Goal: Task Accomplishment & Management: Manage account settings

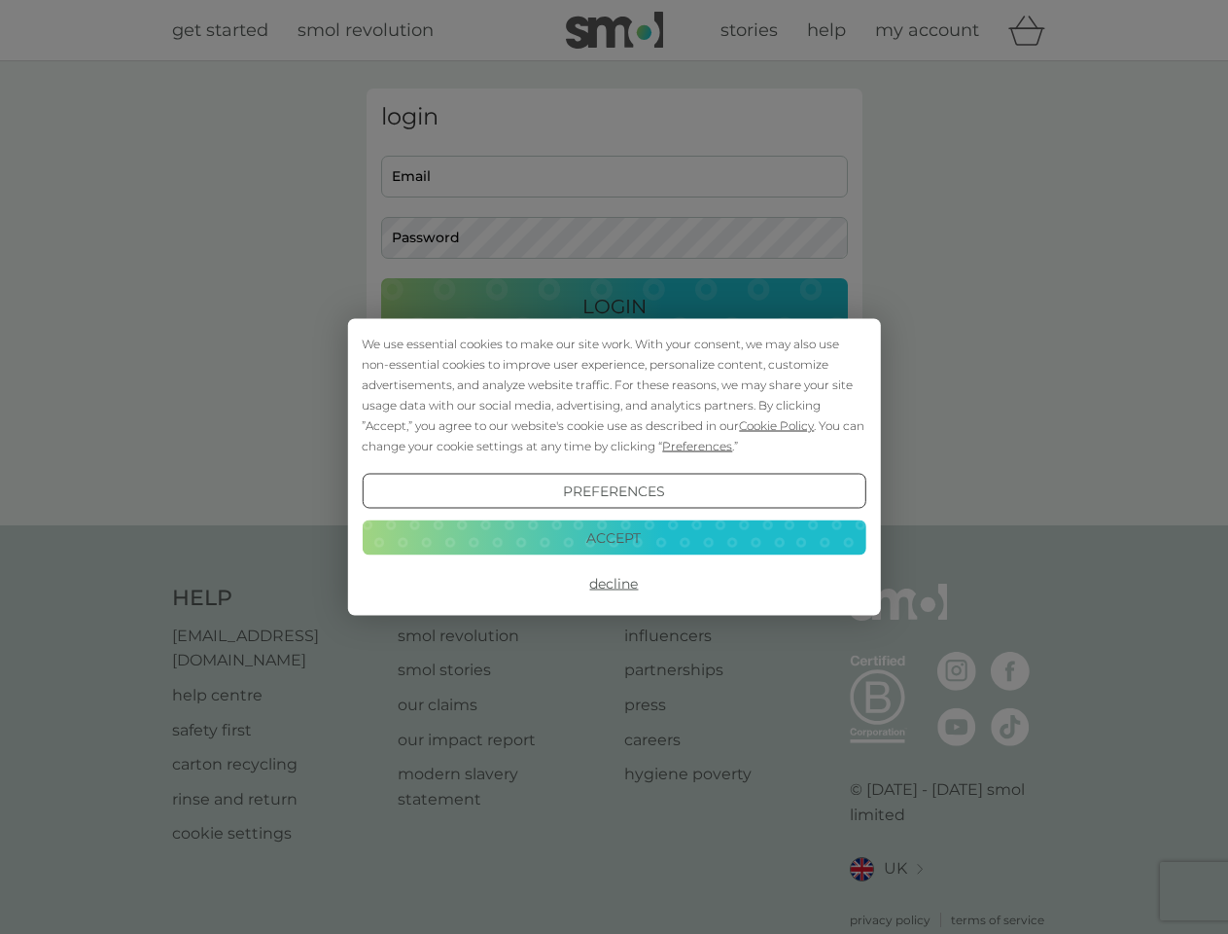
click at [777, 425] on span "Cookie Policy" at bounding box center [776, 425] width 75 height 15
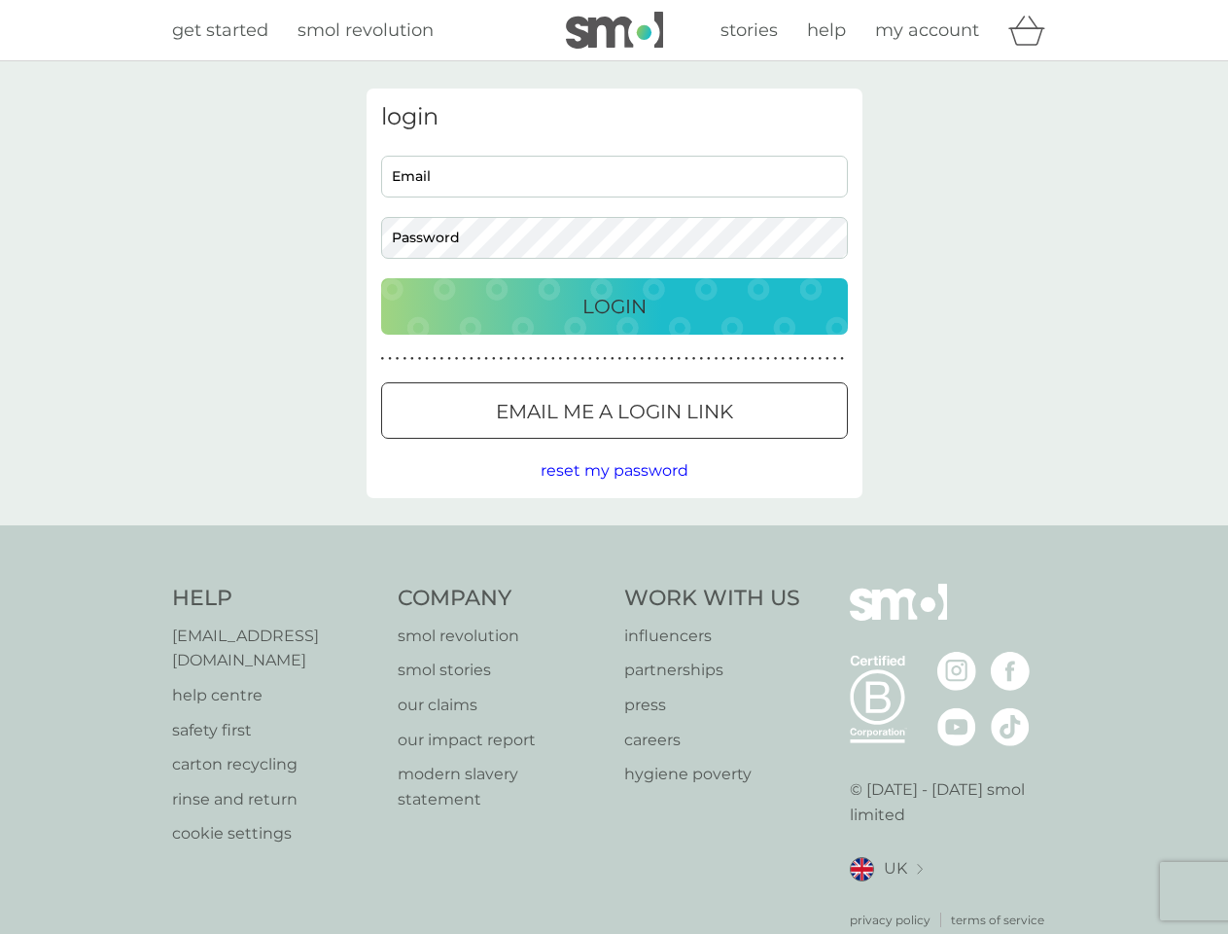
click at [695, 445] on div "login Email Password Login ● ● ● ● ● ● ● ● ● ● ● ● ● ● ● ● ● ● ● ● ● ● ● ● ● ● …" at bounding box center [615, 292] width 496 height 409
click at [614, 491] on div "login Email Password Login ● ● ● ● ● ● ● ● ● ● ● ● ● ● ● ● ● ● ● ● ● ● ● ● ● ● …" at bounding box center [615, 292] width 496 height 409
click at [614, 583] on div "Help [EMAIL_ADDRESS][DOMAIN_NAME] help centre safety first carton recycling rin…" at bounding box center [614, 755] width 885 height 345
click at [614, 537] on div "Help [EMAIL_ADDRESS][DOMAIN_NAME] help centre safety first carton recycling rin…" at bounding box center [614, 756] width 1228 height 462
